Goal: Ask a question: Seek information or help from site administrators or community

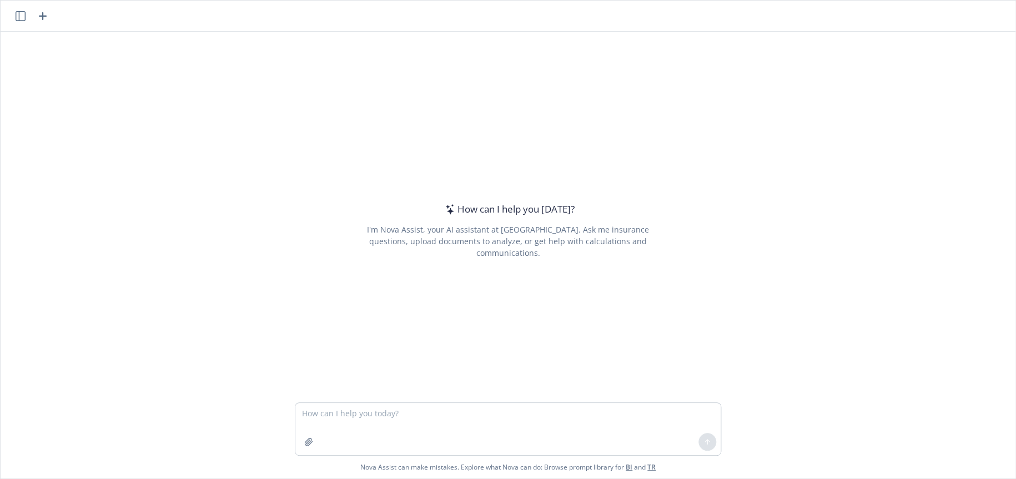
click at [469, 414] on textarea at bounding box center [507, 429] width 425 height 52
type textarea "what industry should I benchmark Celero Commerce with?"
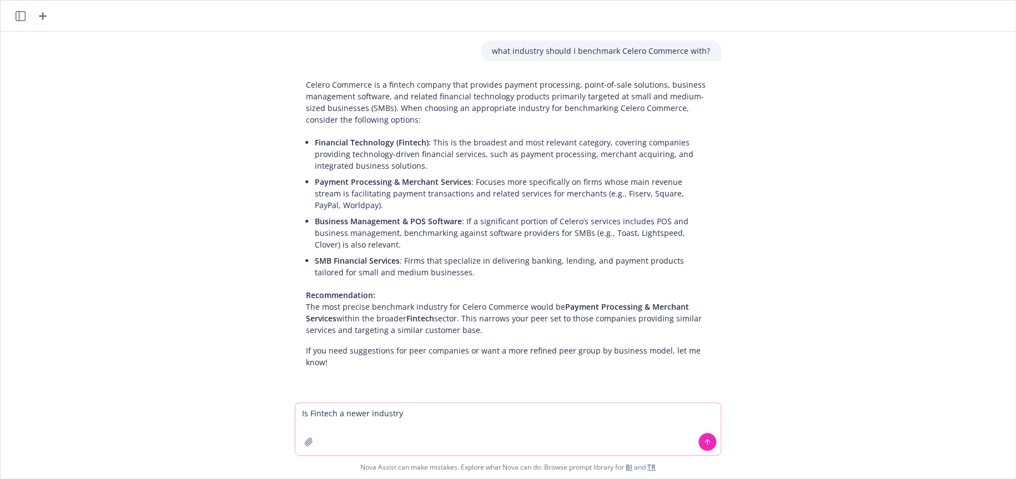
type textarea "Is Fintech a newer industry?"
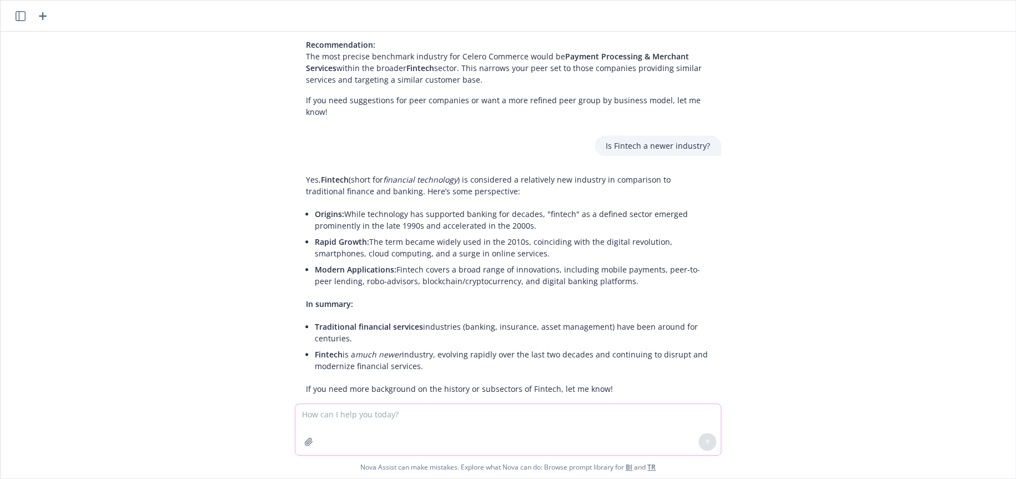
scroll to position [260, 0]
